Goal: Book appointment/travel/reservation

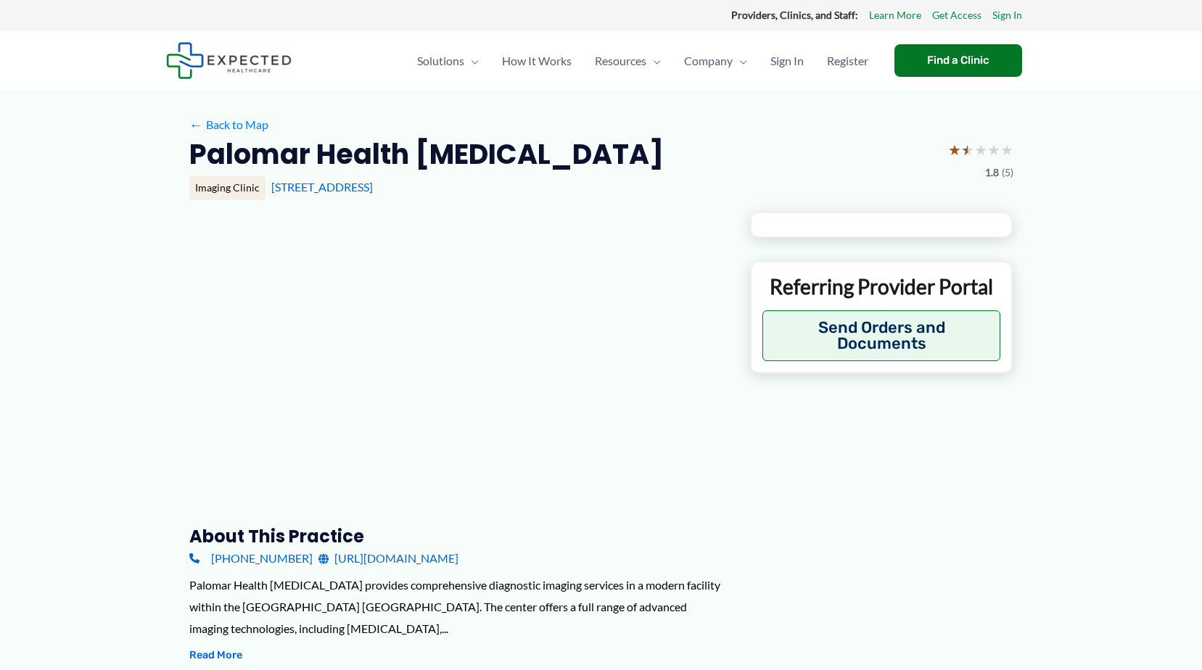
type input "**********"
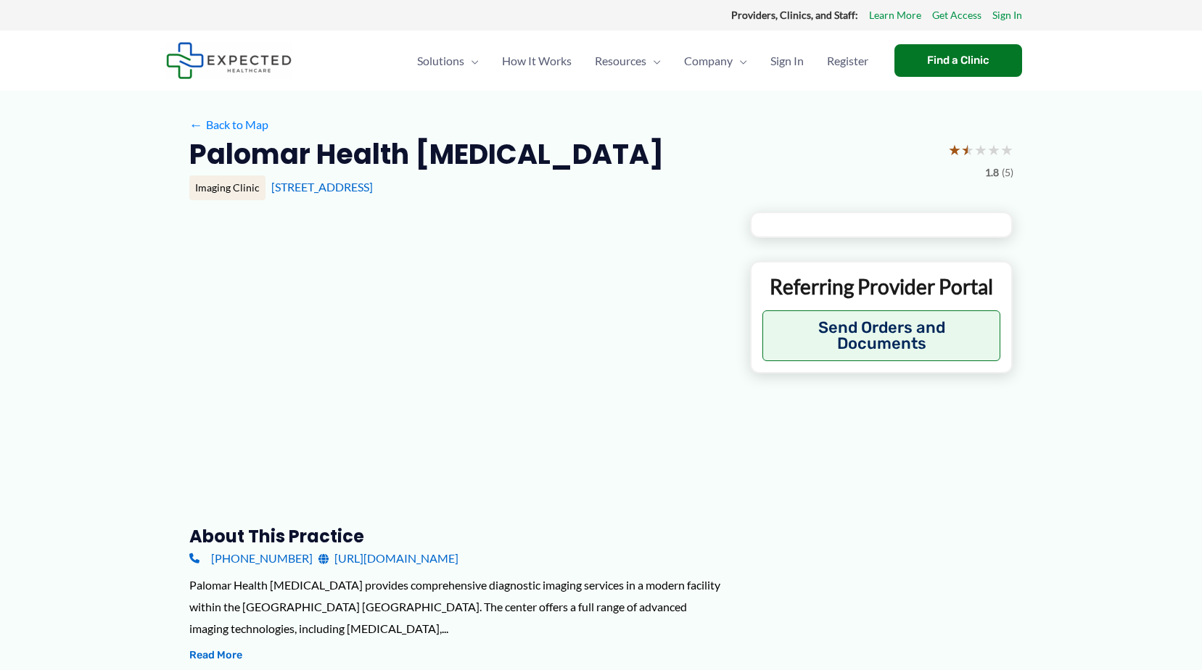
type input "**********"
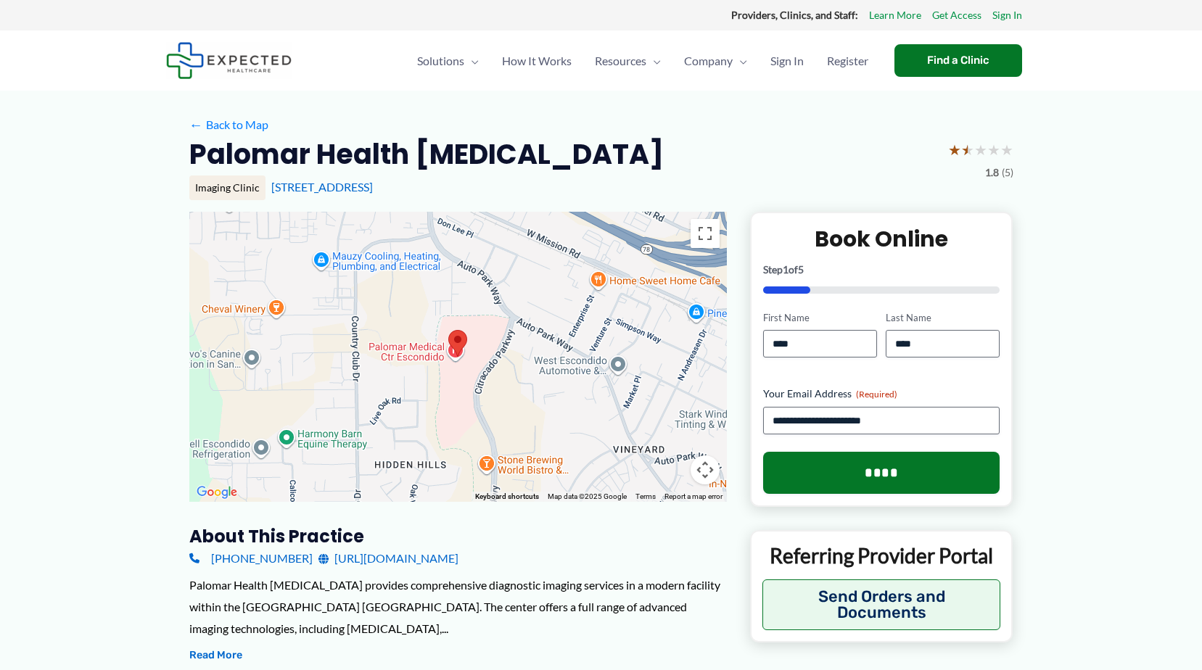
click at [264, 556] on link "[PHONE_NUMBER]" at bounding box center [250, 559] width 123 height 22
